Goal: Transaction & Acquisition: Purchase product/service

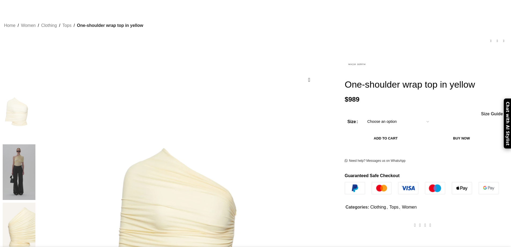
scroll to position [54, 0]
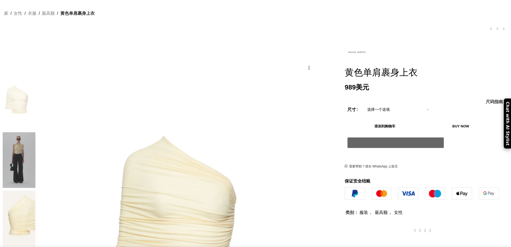
scroll to position [0, 0]
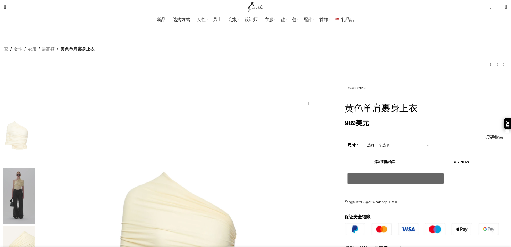
click at [35, 128] on img at bounding box center [19, 137] width 33 height 56
click at [35, 168] on img at bounding box center [19, 196] width 33 height 56
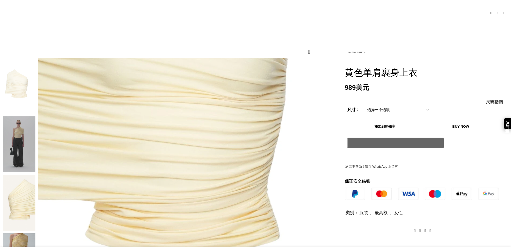
scroll to position [54, 0]
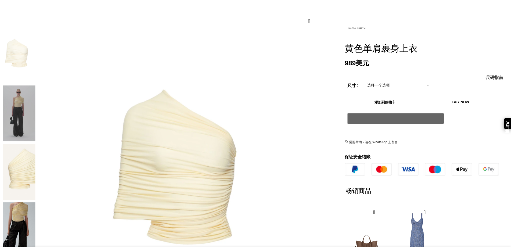
scroll to position [134, 0]
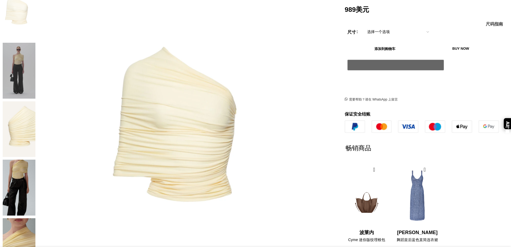
click at [35, 159] on img at bounding box center [19, 187] width 33 height 56
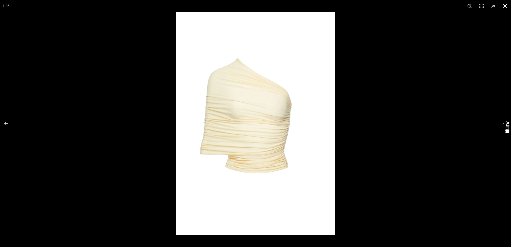
scroll to position [0, 57]
click at [9, 123] on button at bounding box center [9, 123] width 19 height 27
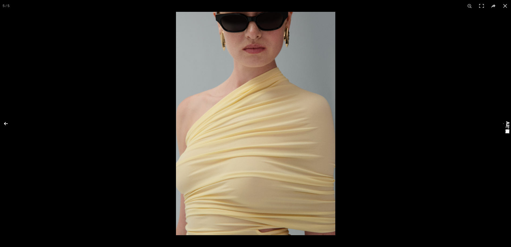
click at [9, 123] on button at bounding box center [9, 123] width 19 height 27
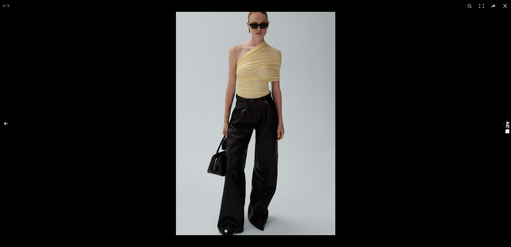
click at [9, 123] on button at bounding box center [9, 123] width 19 height 27
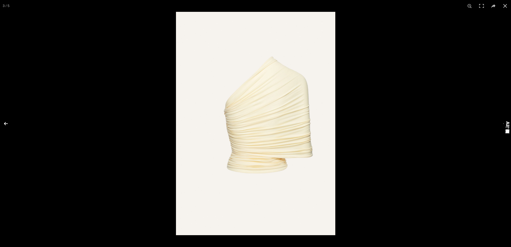
click at [9, 123] on button at bounding box center [9, 123] width 19 height 27
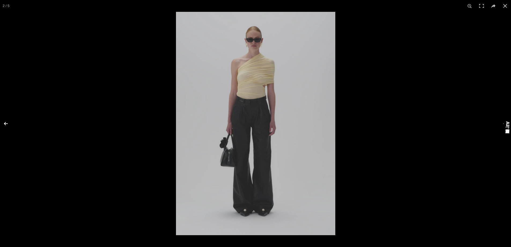
click at [9, 123] on button at bounding box center [9, 123] width 19 height 27
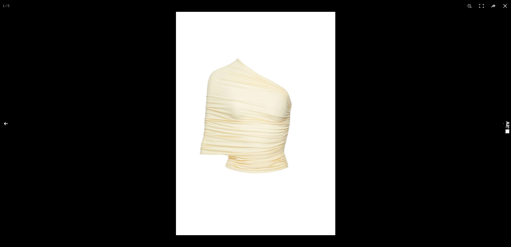
click at [9, 123] on button at bounding box center [9, 123] width 19 height 27
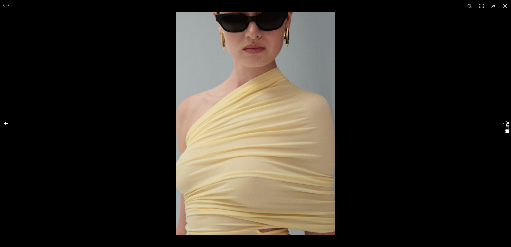
click at [9, 123] on button at bounding box center [9, 123] width 19 height 27
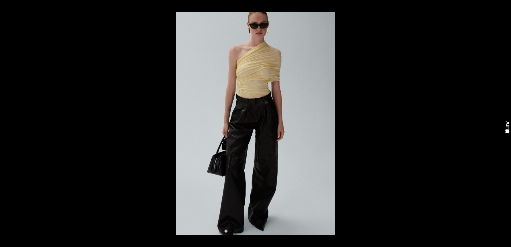
scroll to position [0, 113]
click at [430, 165] on div at bounding box center [431, 135] width 511 height 247
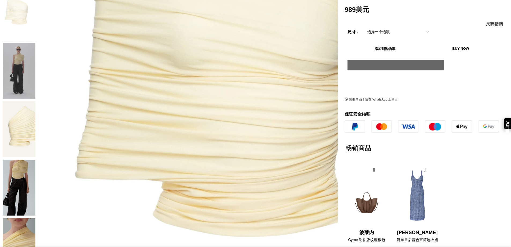
click at [238, 83] on img at bounding box center [247, 83] width 491 height 687
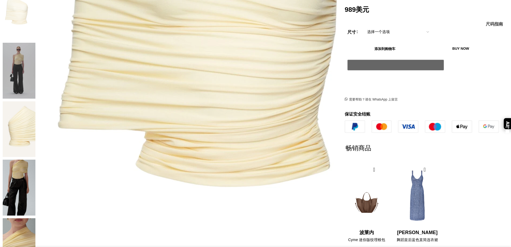
drag, startPoint x: 160, startPoint y: 80, endPoint x: 142, endPoint y: 144, distance: 66.7
